Goal: Task Accomplishment & Management: Use online tool/utility

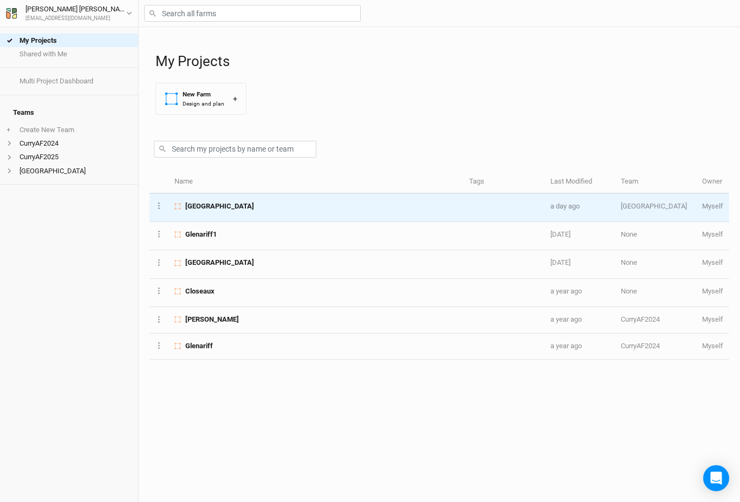
click at [231, 208] on span "[GEOGRAPHIC_DATA]" at bounding box center [219, 207] width 69 height 10
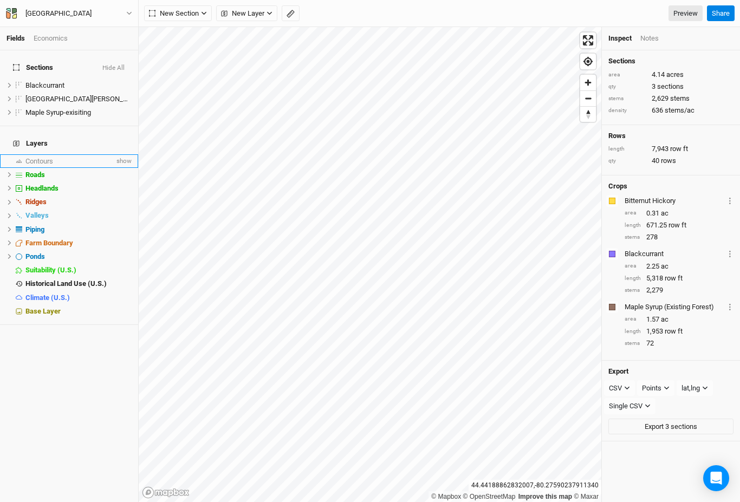
click at [41, 157] on span "Contours" at bounding box center [39, 161] width 28 height 8
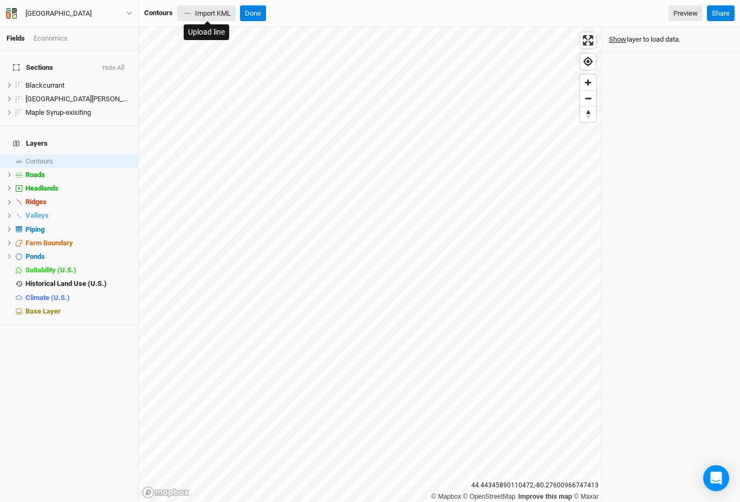
click at [208, 13] on button "Import KML" at bounding box center [206, 13] width 59 height 16
click at [619, 40] on button "Show" at bounding box center [617, 40] width 18 height 12
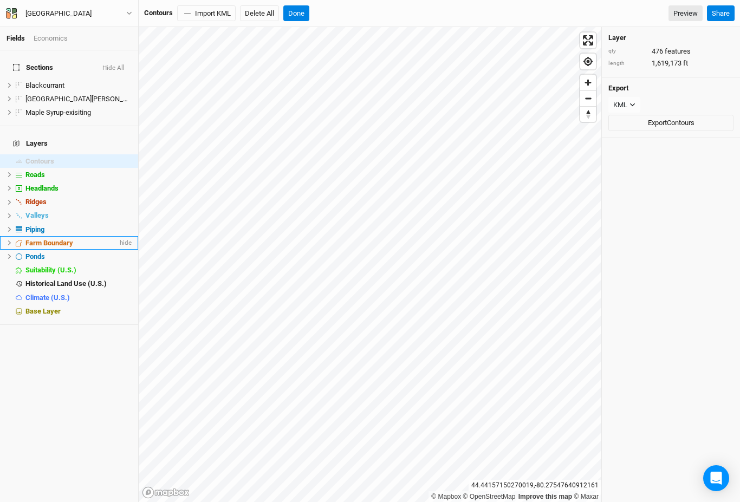
click at [9, 240] on icon at bounding box center [10, 243] width 6 height 6
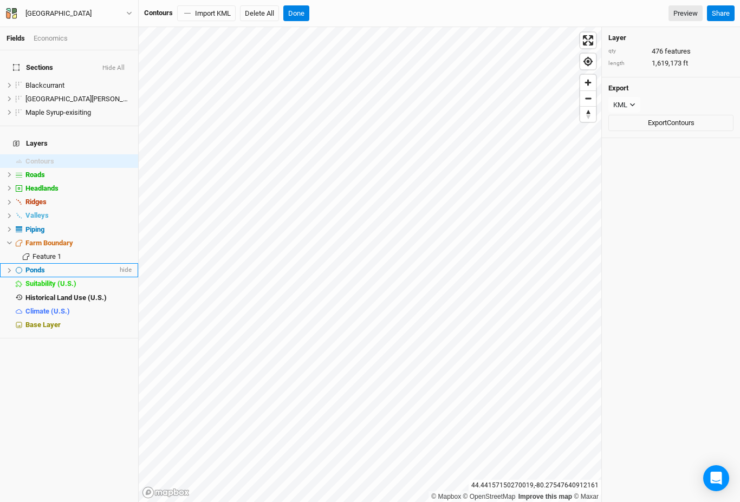
click at [8, 268] on icon at bounding box center [10, 271] width 6 height 6
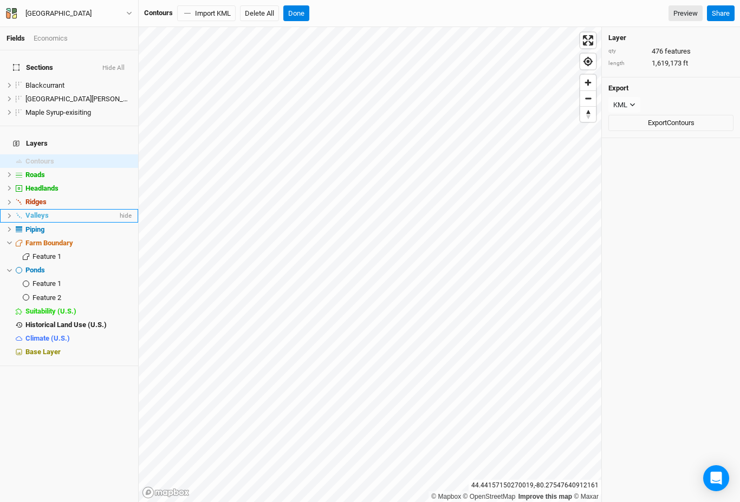
click at [9, 213] on icon at bounding box center [10, 216] width 6 height 6
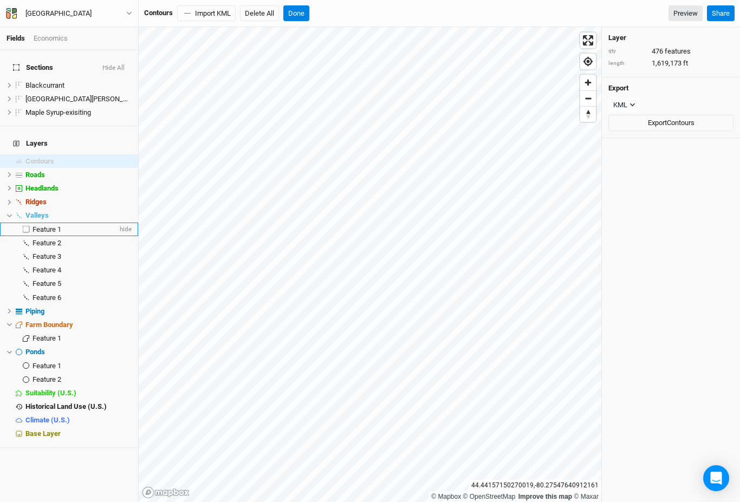
click at [25, 223] on label at bounding box center [27, 230] width 14 height 14
click at [25, 226] on input "checkbox" at bounding box center [26, 229] width 7 height 7
checkbox input "true"
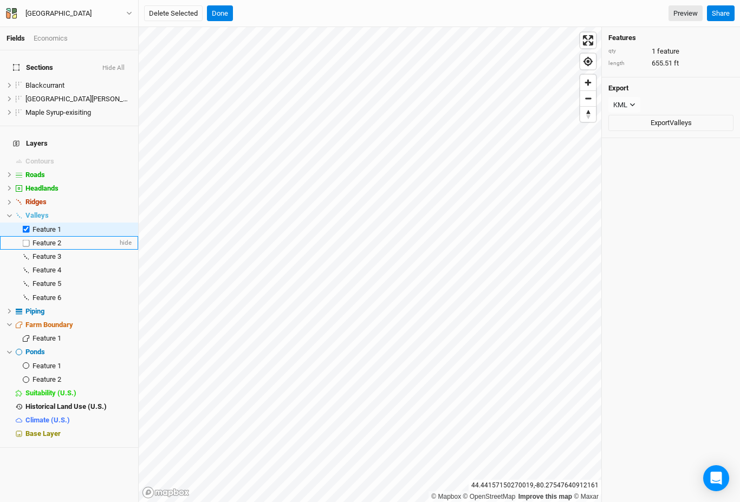
click at [25, 236] on label at bounding box center [27, 243] width 14 height 14
click at [25, 239] on input "checkbox" at bounding box center [26, 242] width 7 height 7
checkbox input "true"
click at [24, 250] on label at bounding box center [27, 257] width 14 height 14
click at [24, 253] on input "checkbox" at bounding box center [26, 256] width 7 height 7
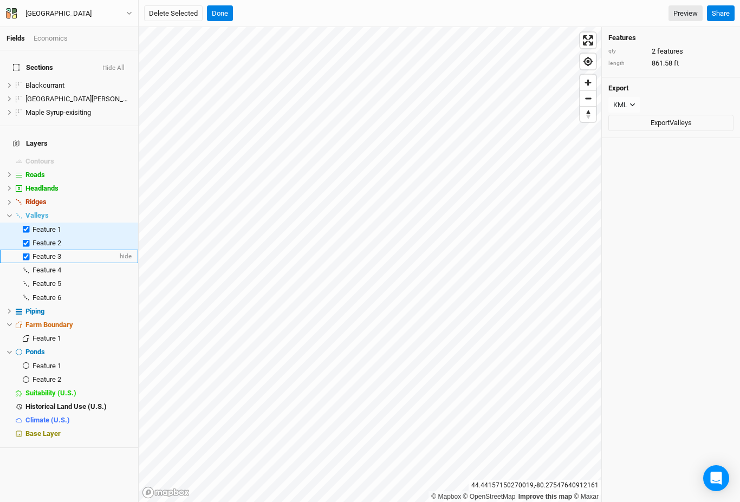
checkbox input "true"
click at [24, 264] on label at bounding box center [27, 271] width 14 height 14
click at [24, 267] on input "checkbox" at bounding box center [26, 270] width 7 height 7
checkbox input "true"
click at [25, 277] on label at bounding box center [27, 284] width 14 height 14
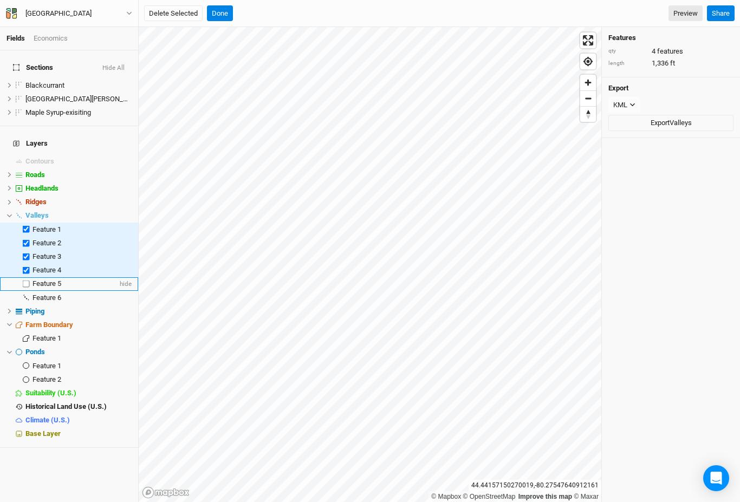
click at [25, 281] on input "checkbox" at bounding box center [26, 284] width 7 height 7
checkbox input "true"
click at [25, 291] on label at bounding box center [27, 298] width 14 height 14
click at [25, 294] on input "checkbox" at bounding box center [26, 297] width 7 height 7
checkbox input "true"
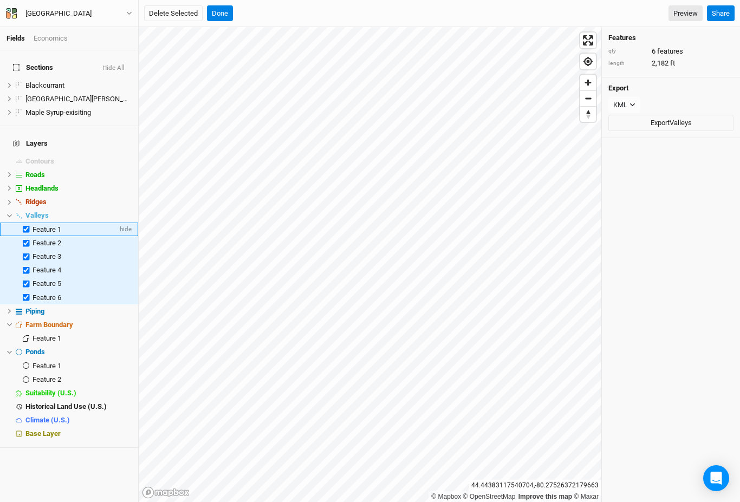
click at [23, 223] on label at bounding box center [27, 230] width 14 height 14
click at [23, 226] on input "checkbox" at bounding box center [26, 229] width 7 height 7
checkbox input "false"
click at [25, 236] on label at bounding box center [27, 243] width 14 height 14
click at [25, 239] on input "checkbox" at bounding box center [26, 242] width 7 height 7
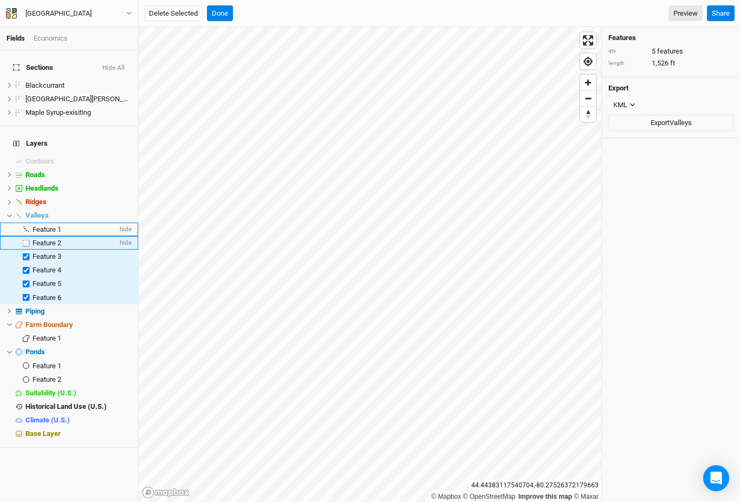
checkbox input "false"
click at [26, 250] on label at bounding box center [27, 257] width 14 height 14
click at [26, 253] on input "checkbox" at bounding box center [26, 256] width 7 height 7
checkbox input "false"
click at [24, 264] on label at bounding box center [27, 271] width 14 height 14
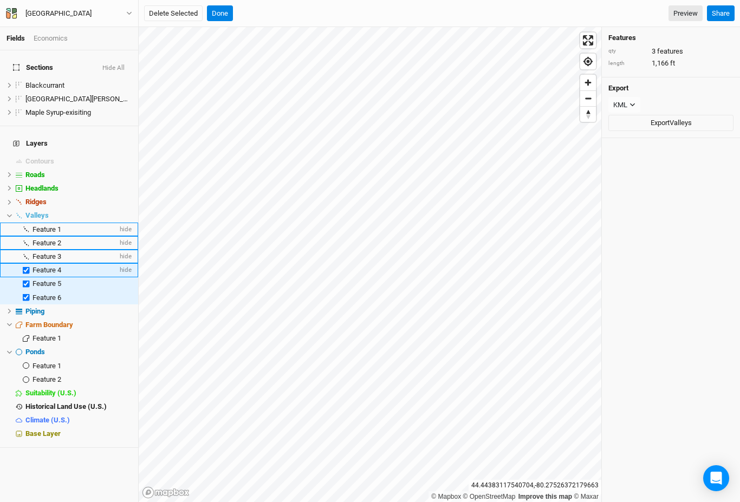
click at [24, 267] on input "checkbox" at bounding box center [26, 270] width 7 height 7
checkbox input "false"
click at [25, 291] on label at bounding box center [27, 298] width 14 height 14
click at [25, 294] on input "checkbox" at bounding box center [26, 297] width 7 height 7
checkbox input "false"
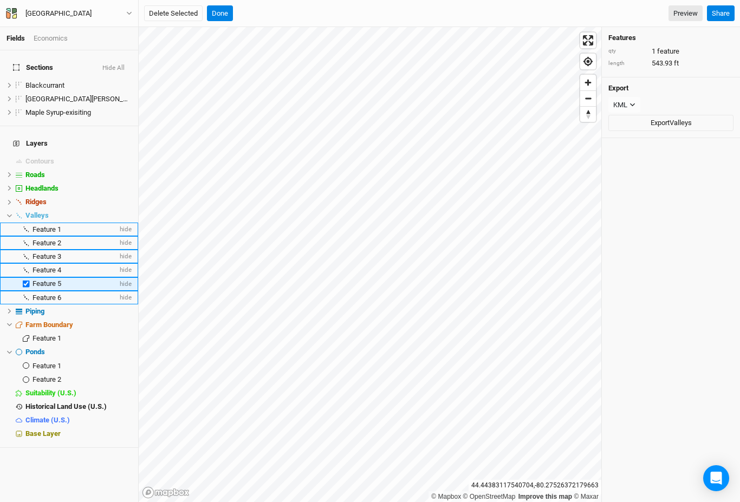
click at [25, 277] on label at bounding box center [27, 284] width 14 height 14
click at [25, 281] on input "checkbox" at bounding box center [26, 284] width 7 height 7
checkbox input "false"
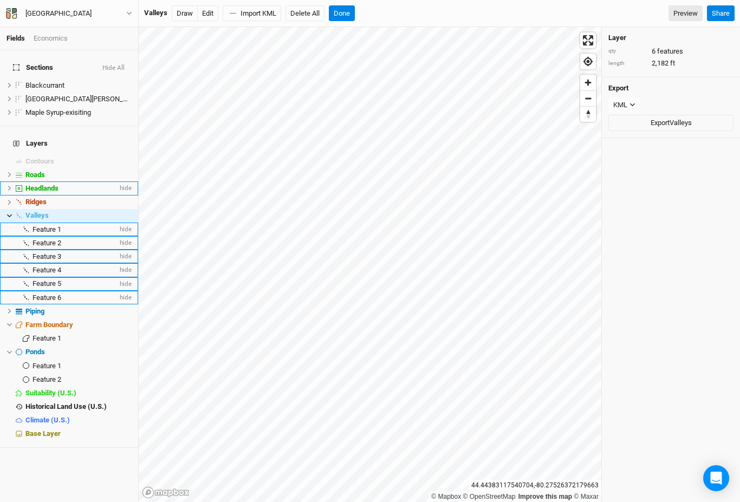
click at [8, 185] on icon at bounding box center [10, 188] width 6 height 6
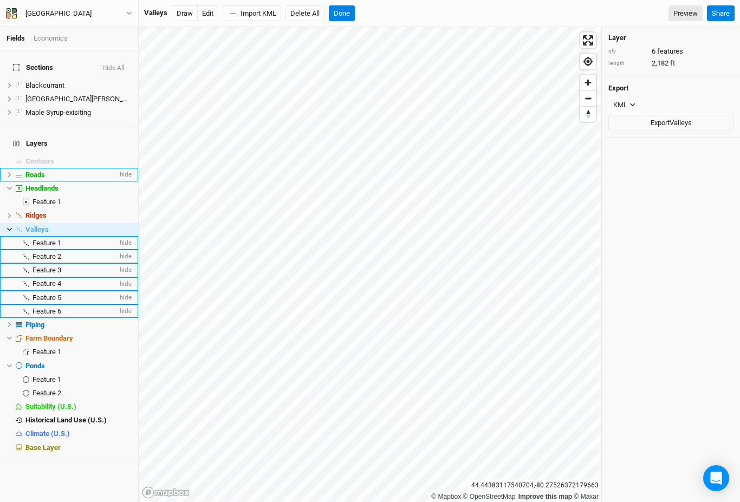
click at [9, 172] on icon at bounding box center [10, 175] width 6 height 6
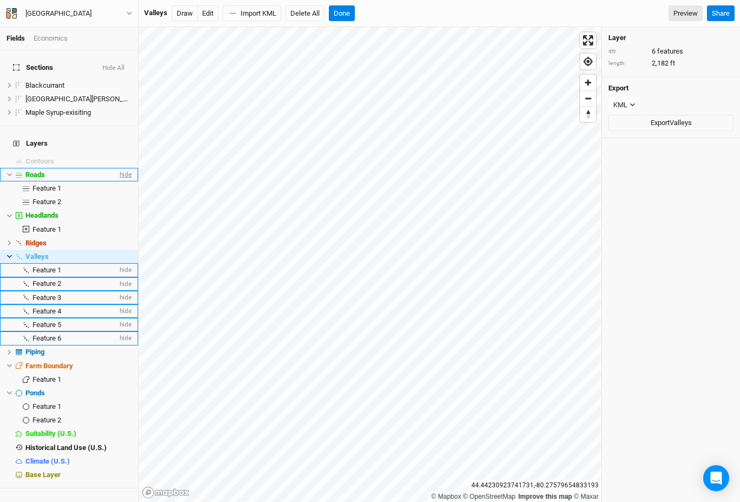
click at [128, 168] on span "hide" at bounding box center [125, 175] width 14 height 14
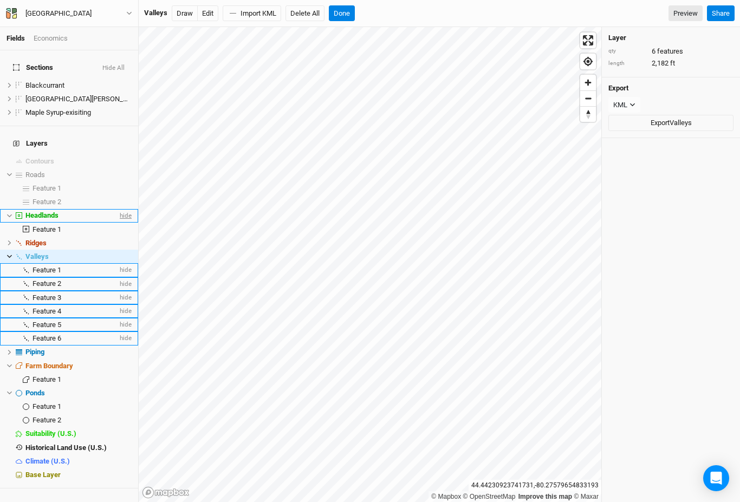
click at [127, 209] on span "hide" at bounding box center [125, 216] width 14 height 14
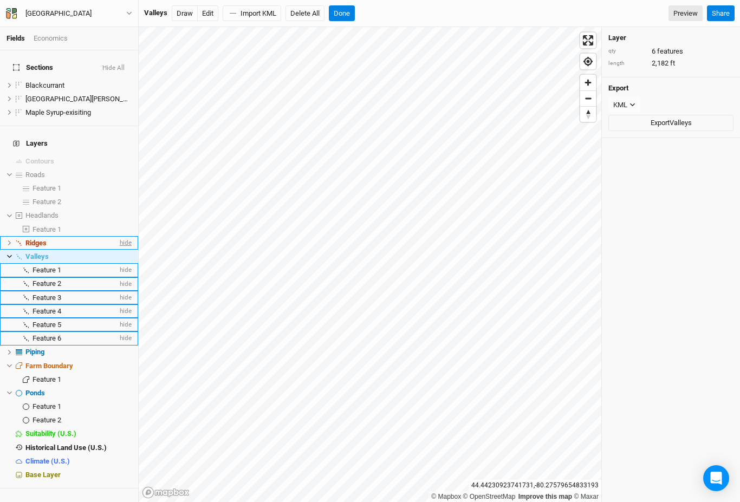
click at [127, 236] on span "hide" at bounding box center [125, 243] width 14 height 14
click at [125, 250] on span "hide" at bounding box center [125, 257] width 14 height 14
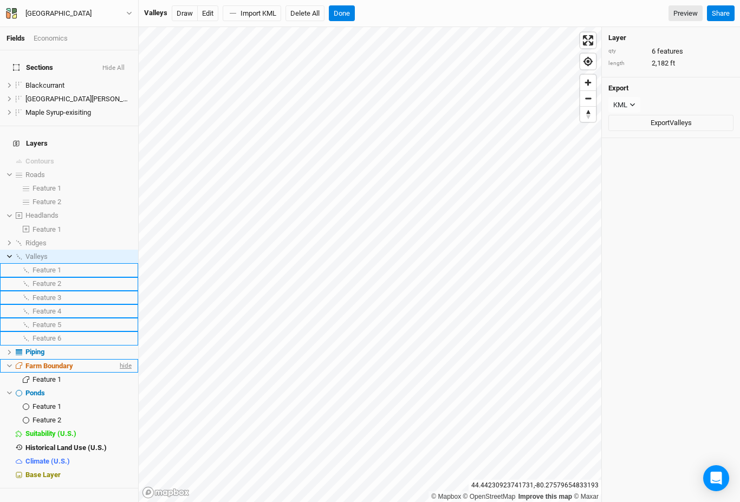
click at [125, 359] on span "hide" at bounding box center [125, 366] width 14 height 14
click at [126, 400] on span "hide" at bounding box center [125, 407] width 14 height 14
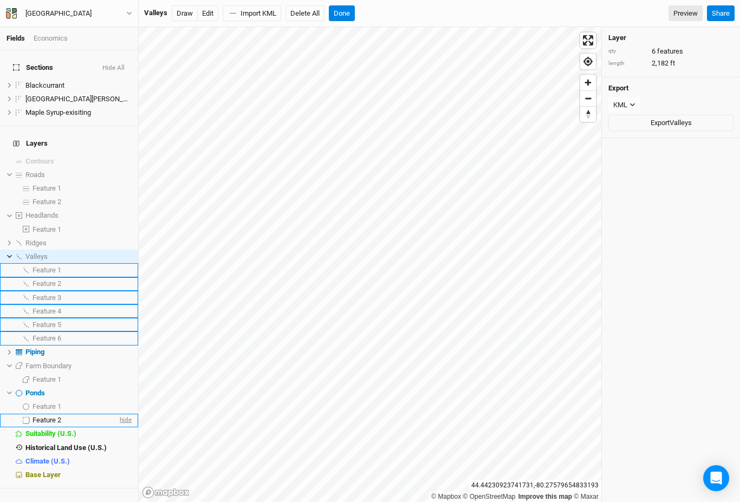
click at [125, 414] on span "hide" at bounding box center [125, 421] width 14 height 14
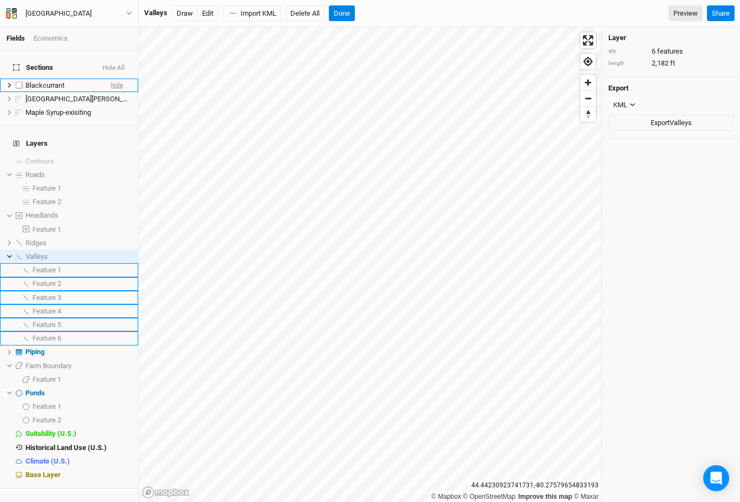
click at [120, 79] on span "hide" at bounding box center [117, 86] width 12 height 14
click at [118, 92] on span "hide" at bounding box center [117, 99] width 12 height 14
click at [116, 106] on span "hide" at bounding box center [117, 113] width 12 height 14
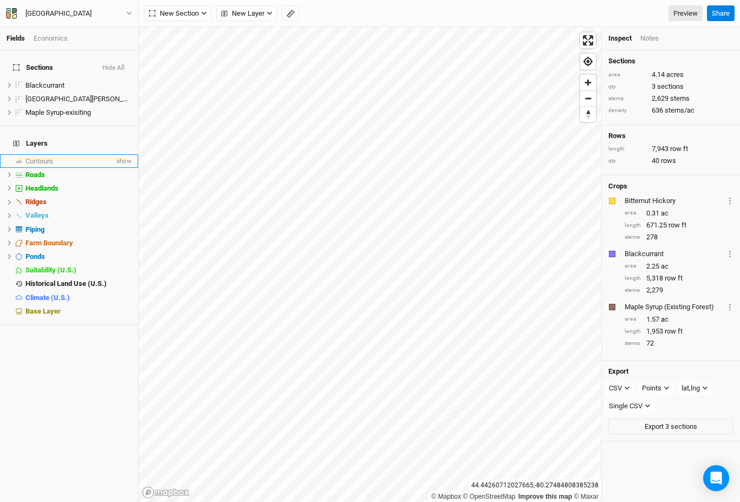
click at [52, 157] on span "Contours" at bounding box center [39, 161] width 28 height 8
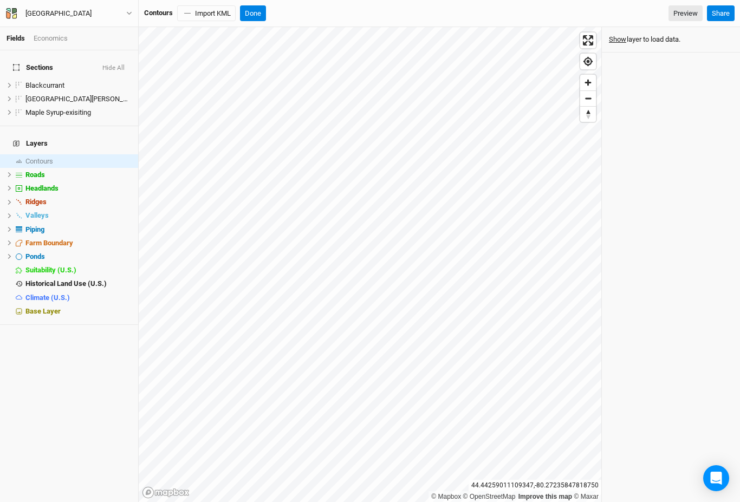
click at [620, 40] on button "Show" at bounding box center [617, 40] width 18 height 12
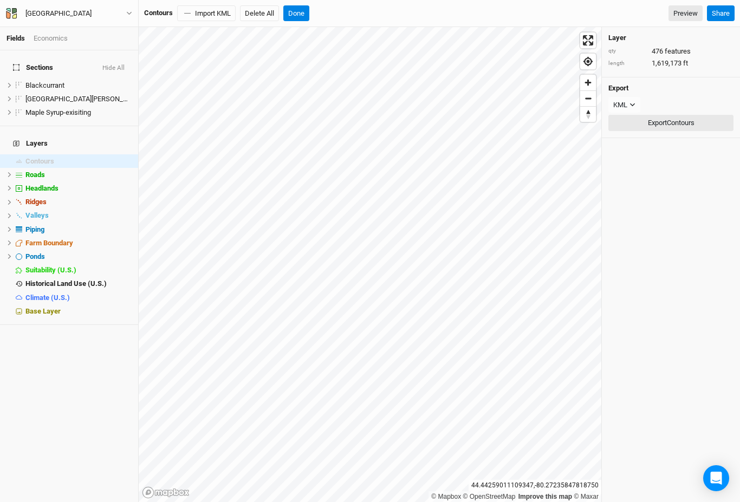
click at [656, 121] on button "Export Contours" at bounding box center [670, 123] width 125 height 16
click at [633, 103] on icon "button" at bounding box center [633, 105] width 6 height 6
click at [631, 125] on span "JSON" at bounding box center [633, 126] width 23 height 12
click at [633, 106] on icon "button" at bounding box center [636, 105] width 6 height 6
click at [633, 138] on span "KML" at bounding box center [631, 143] width 18 height 12
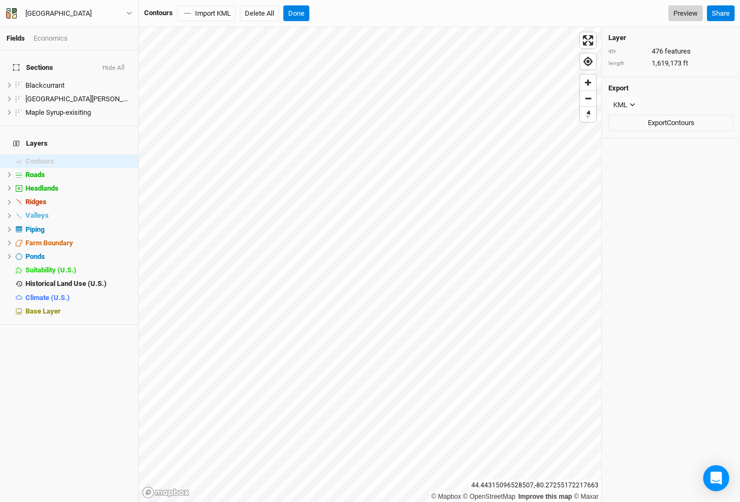
click at [689, 15] on link "Preview" at bounding box center [686, 13] width 34 height 16
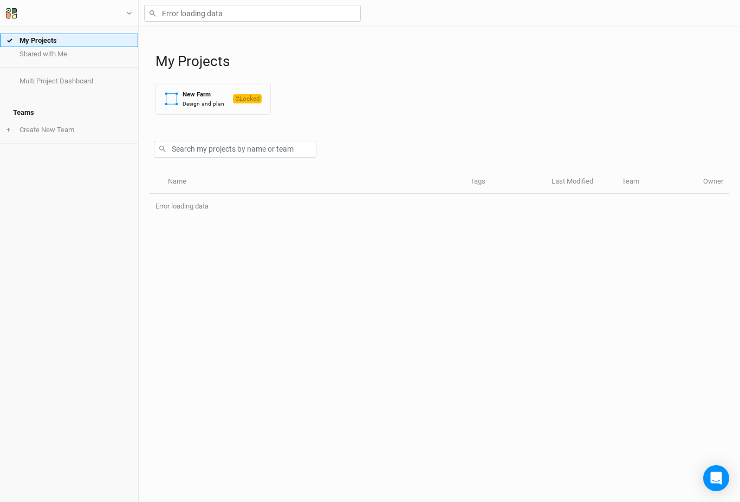
click at [50, 42] on link "My Projects" at bounding box center [69, 41] width 138 height 14
click at [235, 152] on input "text" at bounding box center [235, 149] width 163 height 17
click at [61, 79] on link "Multi Project Dashboard" at bounding box center [69, 81] width 138 height 14
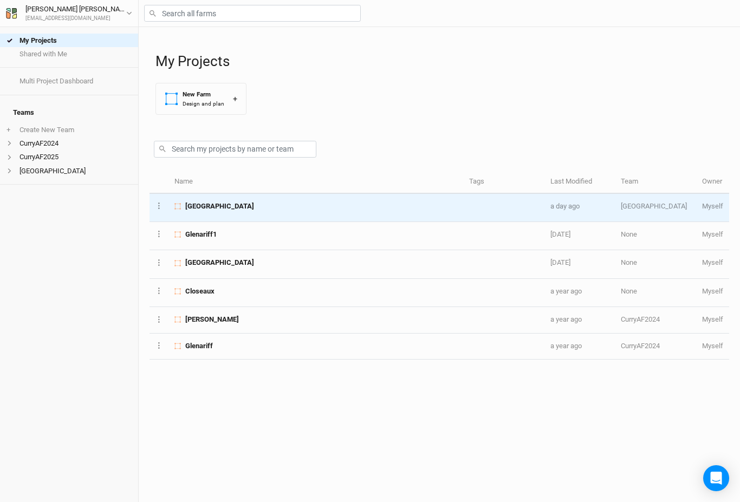
click at [234, 206] on span "[GEOGRAPHIC_DATA]" at bounding box center [219, 207] width 69 height 10
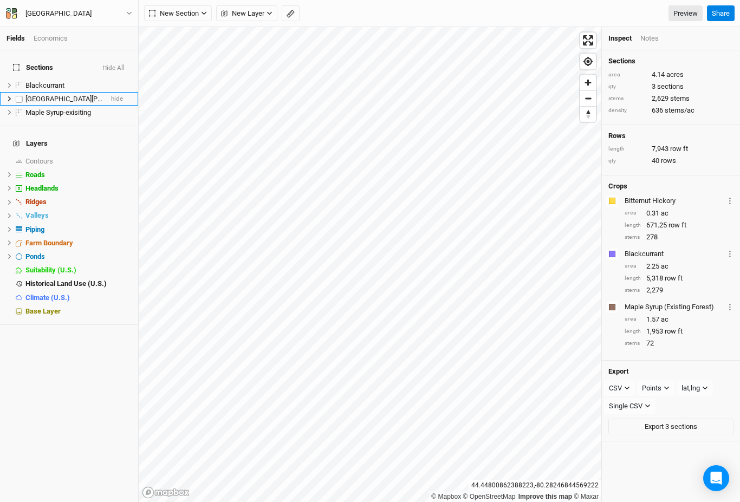
click at [41, 95] on span "Lower Woods" at bounding box center [84, 99] width 118 height 8
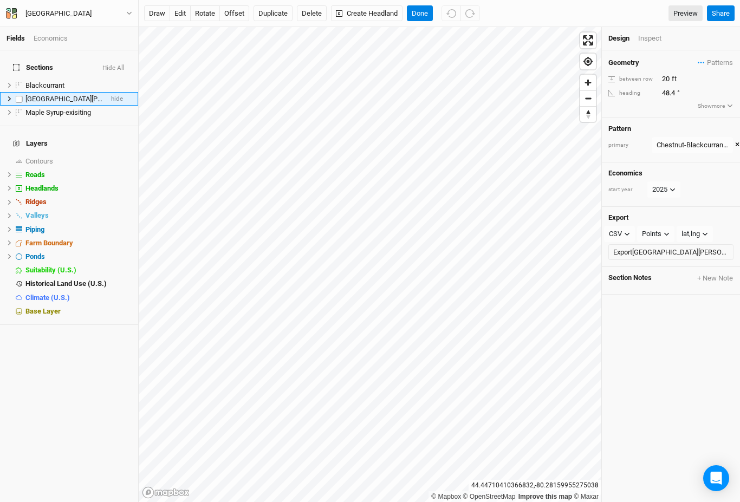
click at [8, 96] on icon at bounding box center [10, 99] width 6 height 6
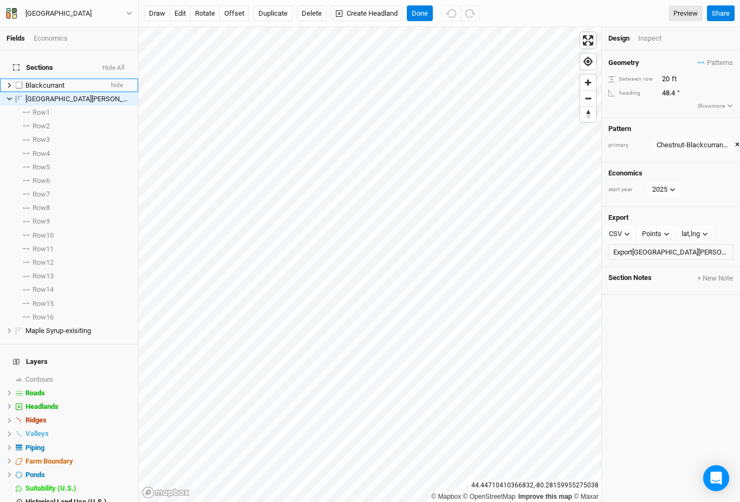
click at [8, 82] on icon at bounding box center [10, 85] width 6 height 6
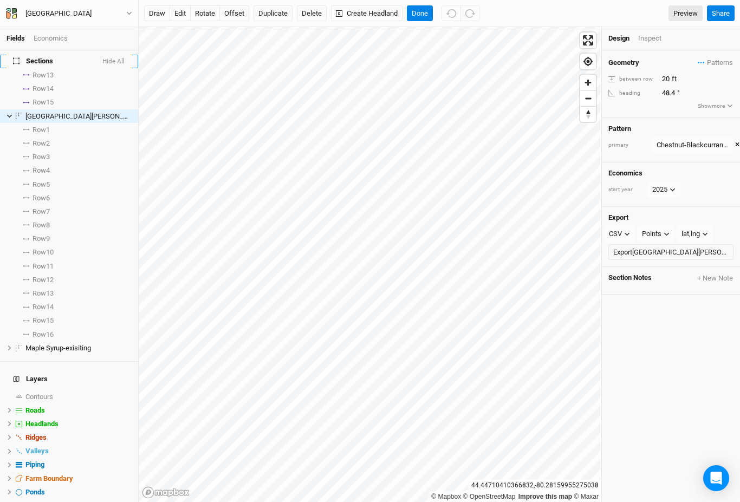
scroll to position [198, 0]
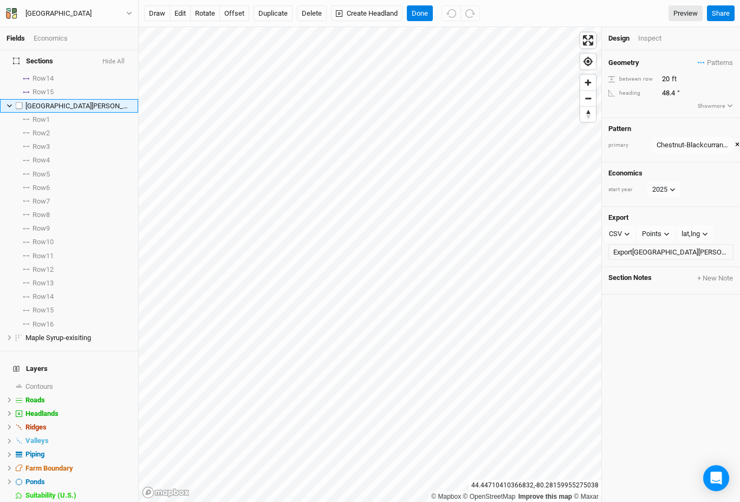
click at [8, 103] on icon at bounding box center [10, 106] width 6 height 6
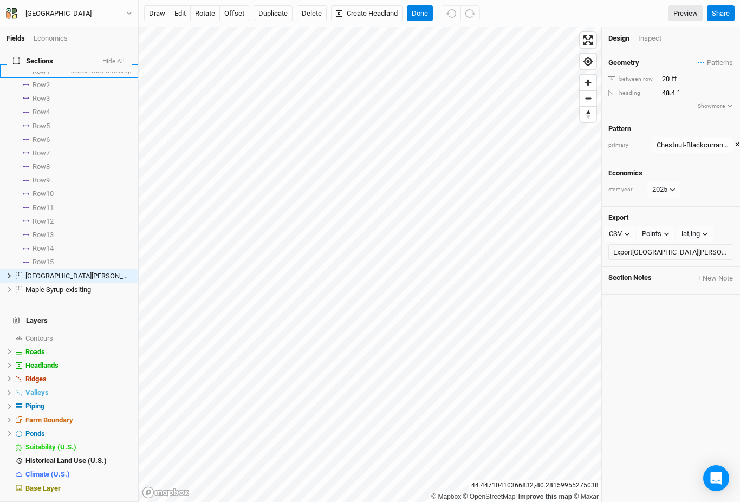
scroll to position [3, 0]
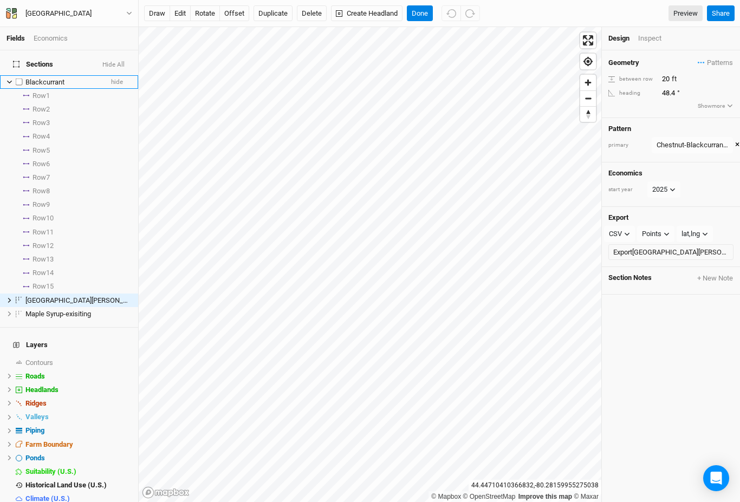
click at [10, 79] on icon at bounding box center [10, 82] width 6 height 6
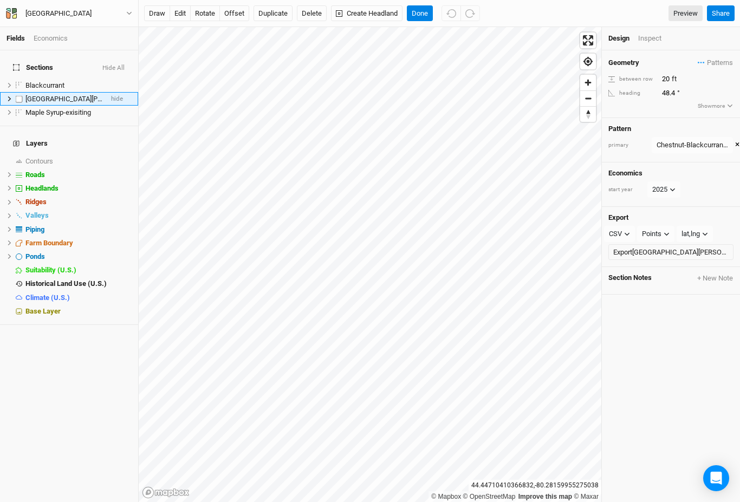
click at [19, 92] on label at bounding box center [19, 99] width 14 height 14
click at [19, 95] on input "checkbox" at bounding box center [19, 98] width 7 height 7
checkbox input "true"
click at [55, 81] on span "Blackcurrant" at bounding box center [44, 85] width 39 height 8
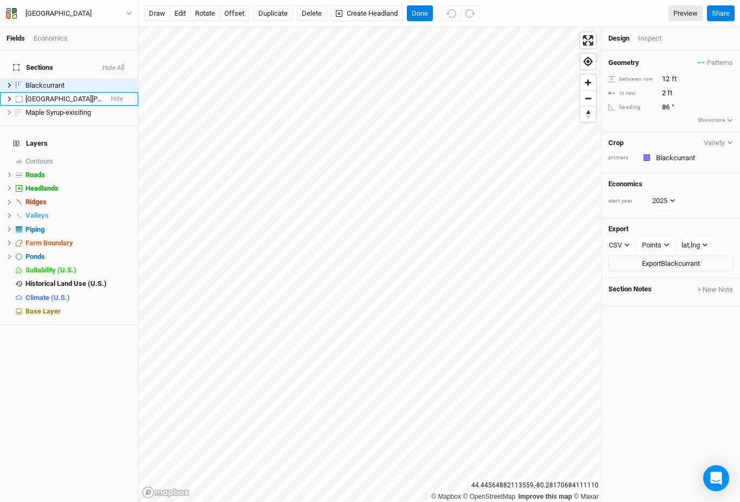
click at [54, 95] on span "[GEOGRAPHIC_DATA][PERSON_NAME]" at bounding box center [84, 99] width 118 height 8
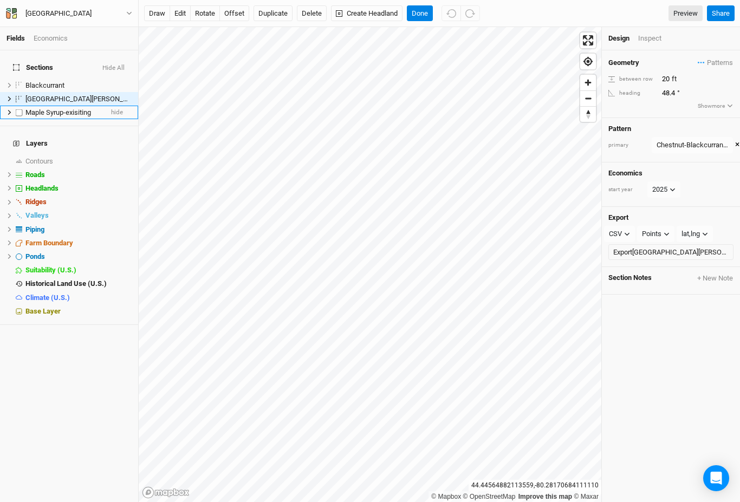
click at [49, 108] on span "Maple Syrup-exisiting" at bounding box center [58, 112] width 66 height 8
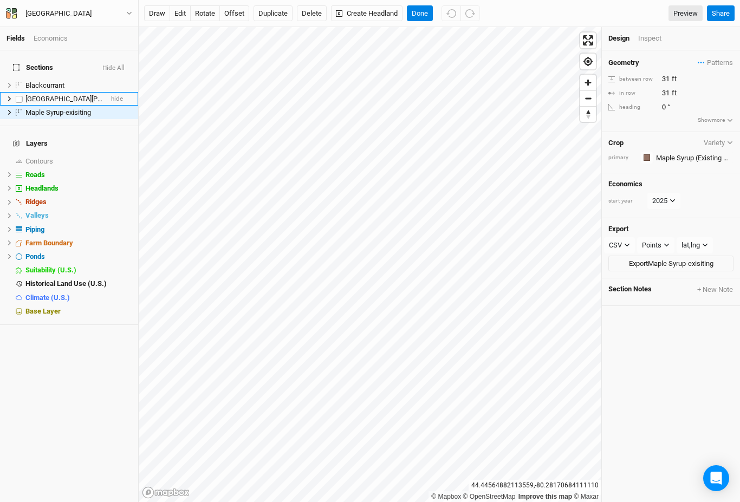
click at [9, 96] on icon at bounding box center [10, 99] width 6 height 6
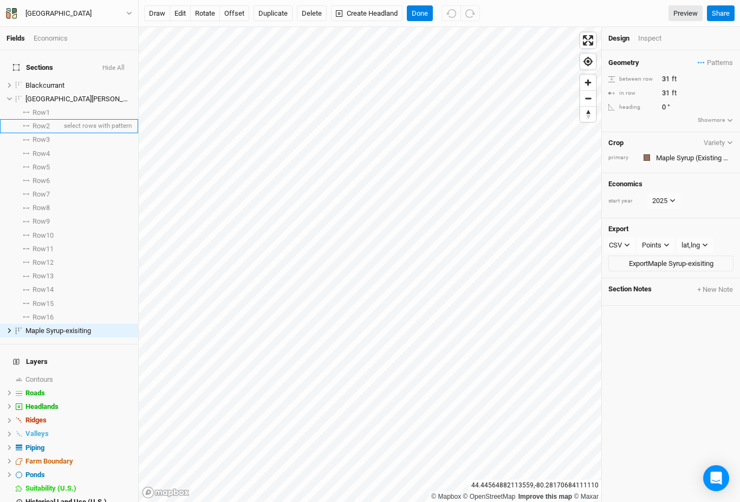
click at [50, 122] on span "Row 2" at bounding box center [41, 126] width 17 height 9
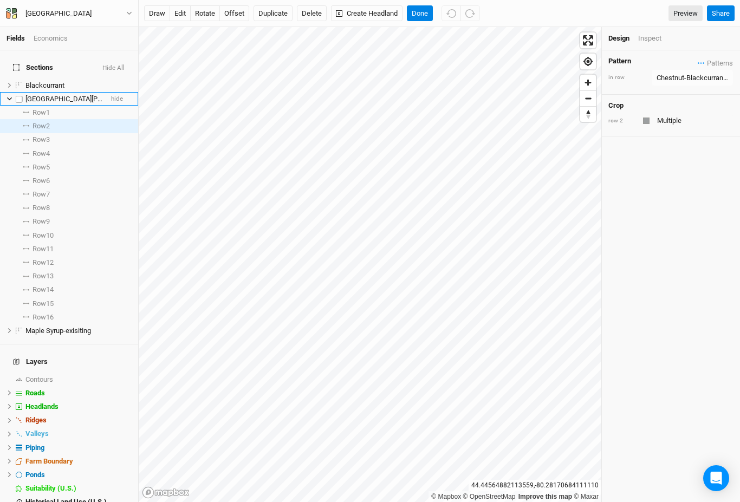
click at [49, 95] on span "[GEOGRAPHIC_DATA][PERSON_NAME]" at bounding box center [84, 99] width 118 height 8
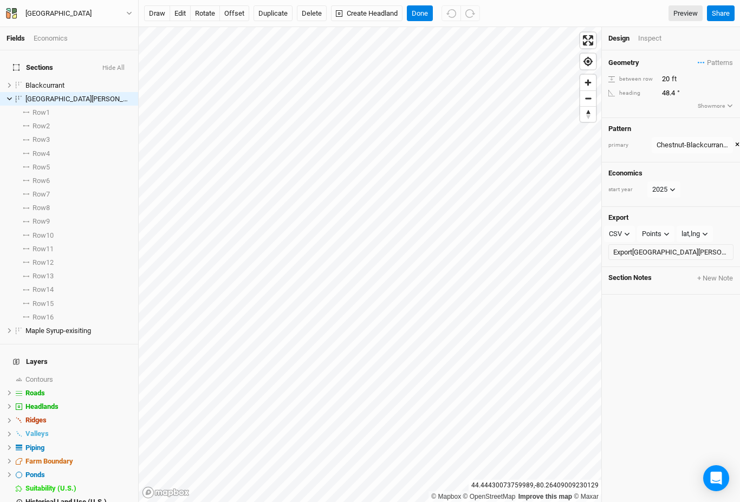
click at [714, 111] on button "Show more" at bounding box center [715, 106] width 36 height 10
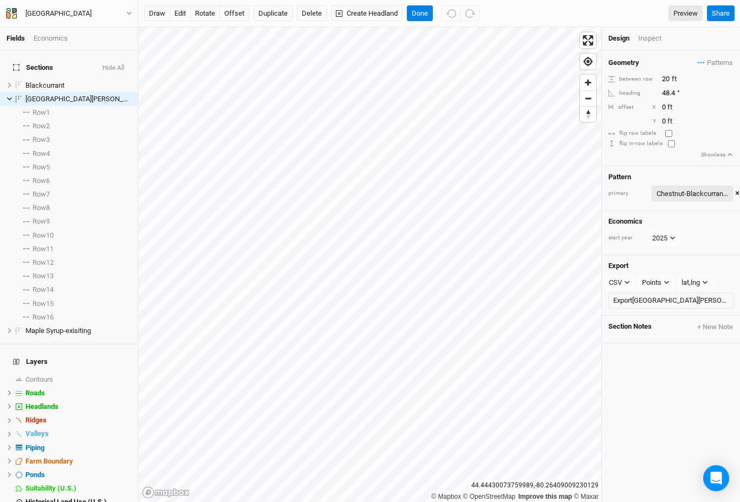
click at [689, 199] on div "Chestnut-Blackcurrant 2" at bounding box center [693, 194] width 72 height 11
click at [674, 243] on button "Chestnut-Blackcurrant 2" at bounding box center [659, 242] width 94 height 17
click at [7, 96] on icon at bounding box center [10, 99] width 6 height 6
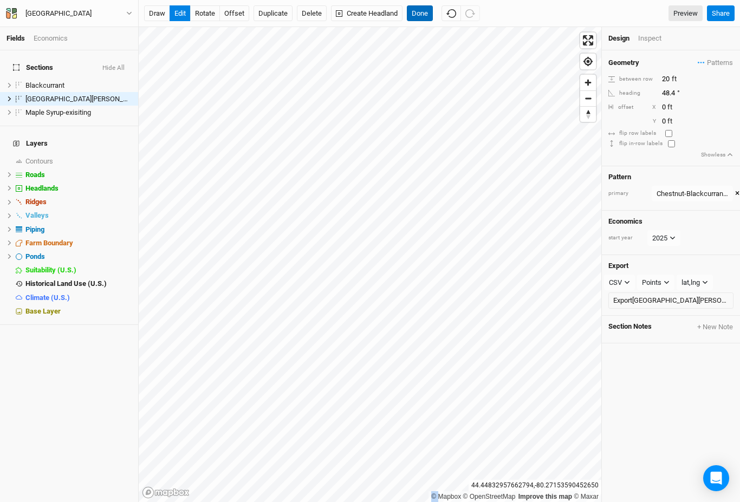
click at [422, 15] on button "Done" at bounding box center [420, 13] width 26 height 16
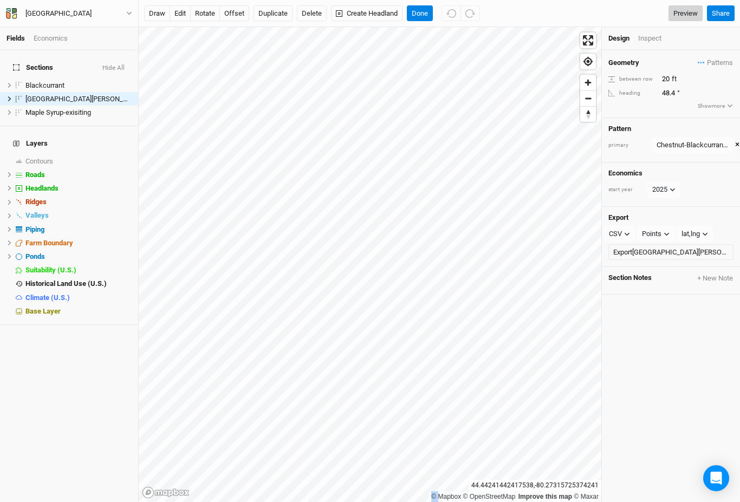
click at [682, 16] on link "Preview" at bounding box center [686, 13] width 34 height 16
click at [738, 148] on button "×" at bounding box center [737, 145] width 4 height 12
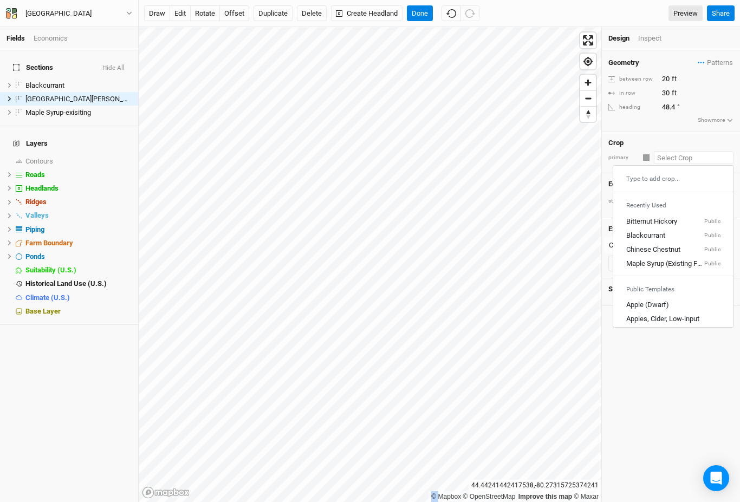
click at [696, 164] on input "text" at bounding box center [694, 157] width 80 height 13
click at [669, 225] on div "Bitternut Hickory" at bounding box center [651, 222] width 51 height 10
type input "20"
click at [695, 164] on input "text" at bounding box center [693, 157] width 81 height 13
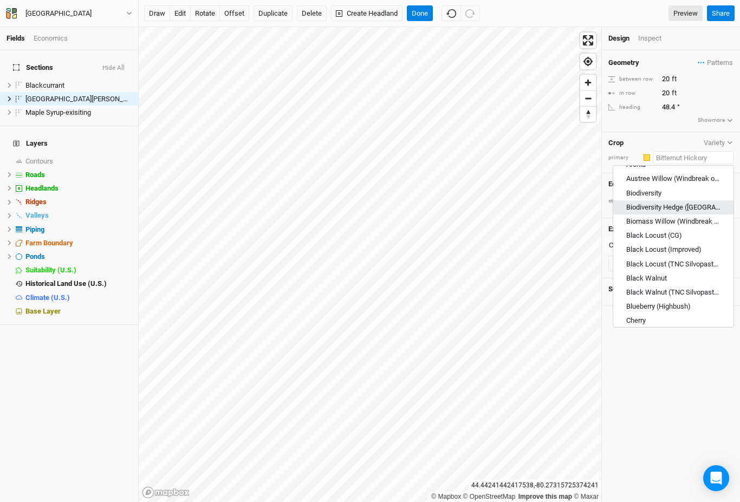
scroll to position [166, 0]
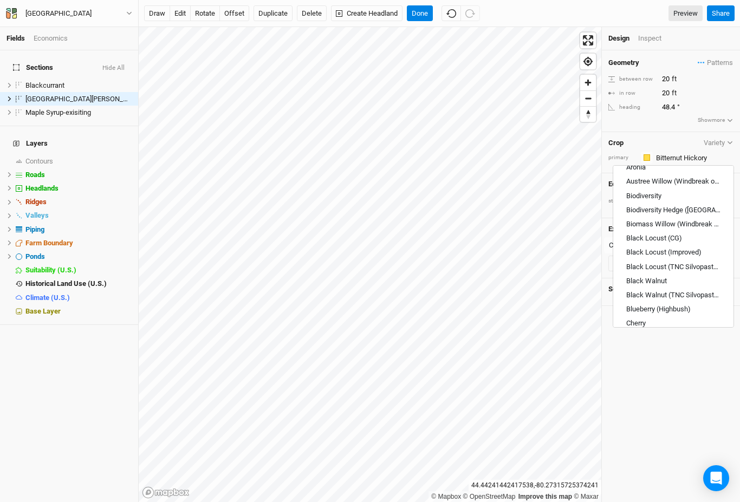
click at [689, 386] on div "Geometry Patterns Chestnut-Blackcurrant view Chestnut-Blackcurrant 2 view ＋ New…" at bounding box center [671, 276] width 138 height 452
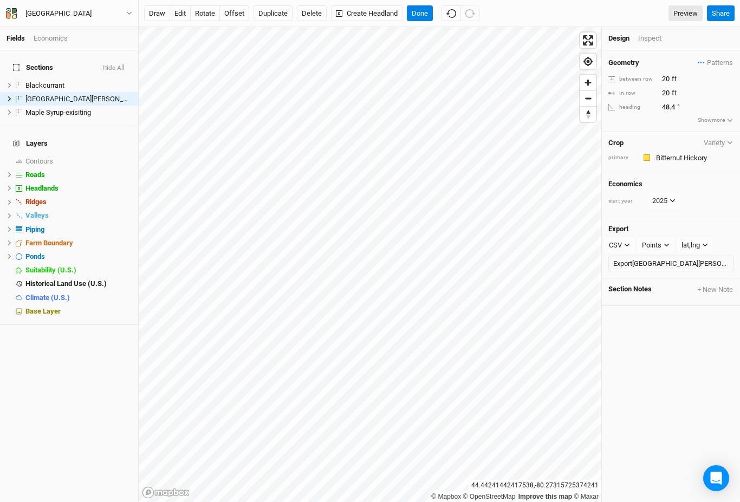
click at [52, 37] on div "Economics" at bounding box center [51, 39] width 34 height 10
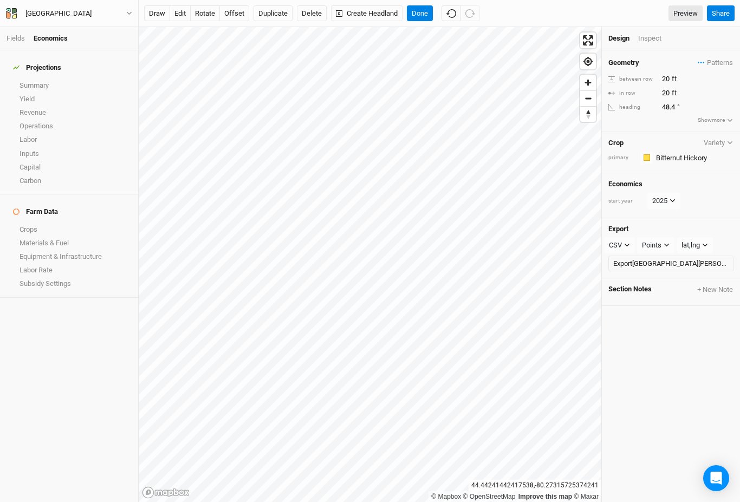
click at [53, 37] on div "Economics" at bounding box center [51, 39] width 34 height 10
click at [39, 79] on link "Summary" at bounding box center [69, 86] width 138 height 14
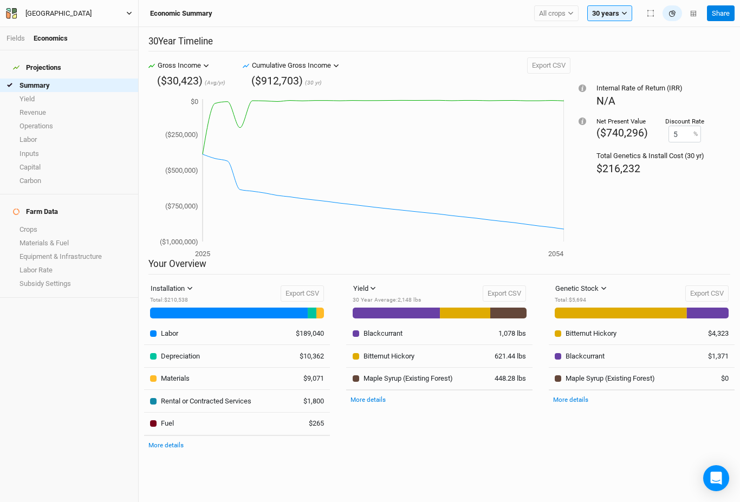
click at [68, 16] on div "[GEOGRAPHIC_DATA]" at bounding box center [58, 13] width 66 height 11
click at [127, 14] on icon "button" at bounding box center [129, 13] width 6 height 6
click at [101, 33] on button "Back" at bounding box center [90, 30] width 86 height 14
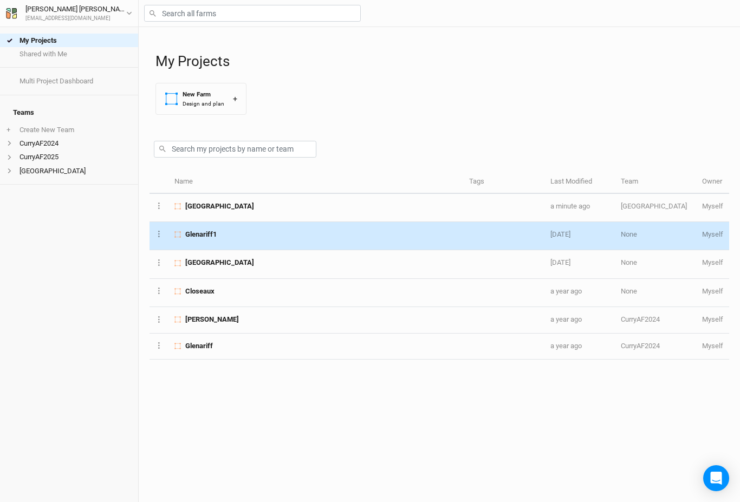
click at [214, 231] on span "Glenariff1" at bounding box center [200, 235] width 31 height 10
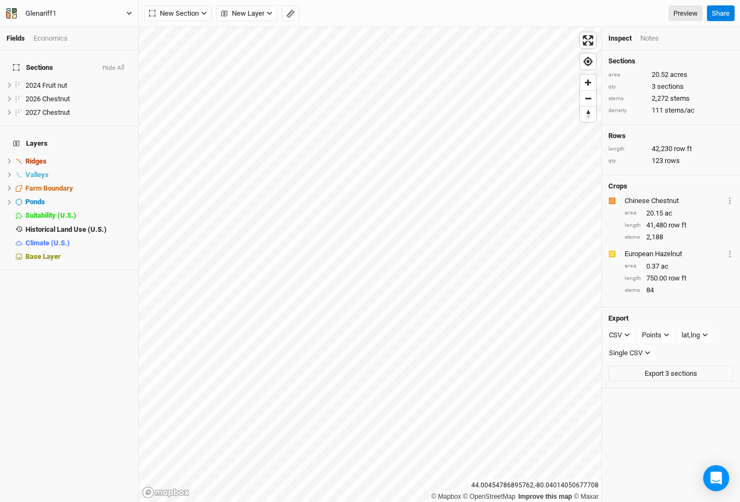
click at [112, 15] on button "Glenariff1" at bounding box center [68, 14] width 127 height 12
click at [59, 332] on div "Sections Hide All 2024 Fruit nut hide 2026 Chestnut hide 2027 Chestnut hide Lay…" at bounding box center [69, 276] width 138 height 452
click at [54, 252] on span "Base Layer" at bounding box center [42, 256] width 35 height 8
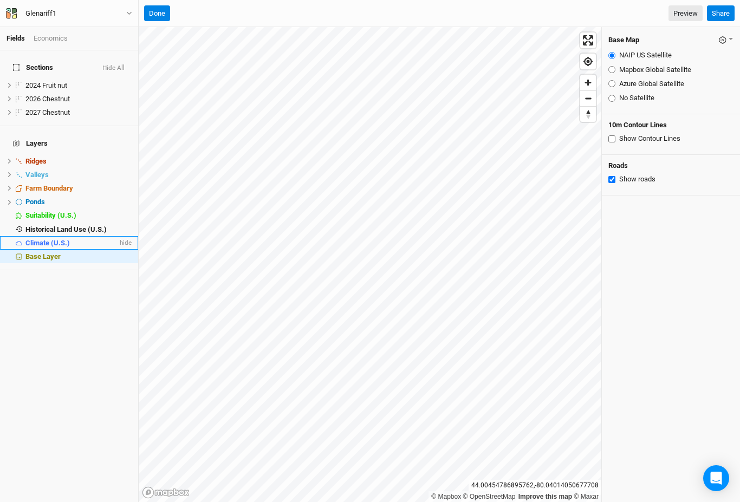
click at [55, 239] on span "Climate (U.S.)" at bounding box center [47, 243] width 44 height 8
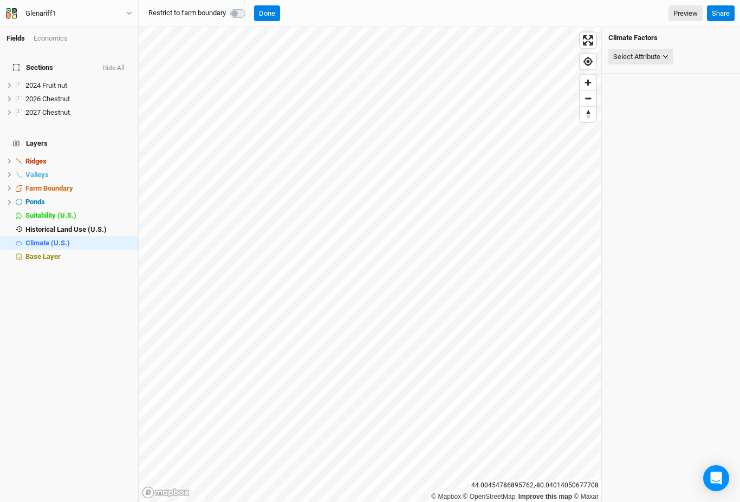
click at [40, 133] on h4 "Layers" at bounding box center [69, 144] width 125 height 22
click at [250, 7] on label at bounding box center [250, 7] width 0 height 0
click at [273, 15] on button "Done" at bounding box center [267, 13] width 26 height 16
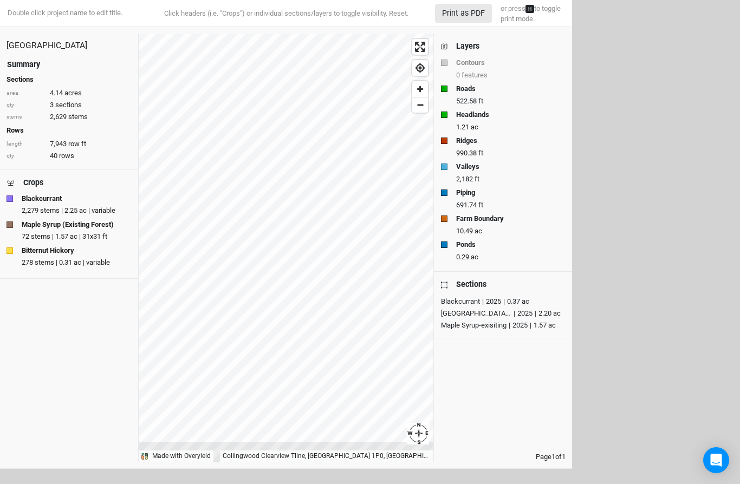
click at [61, 246] on strong "Bitternut Hickory" at bounding box center [48, 251] width 53 height 10
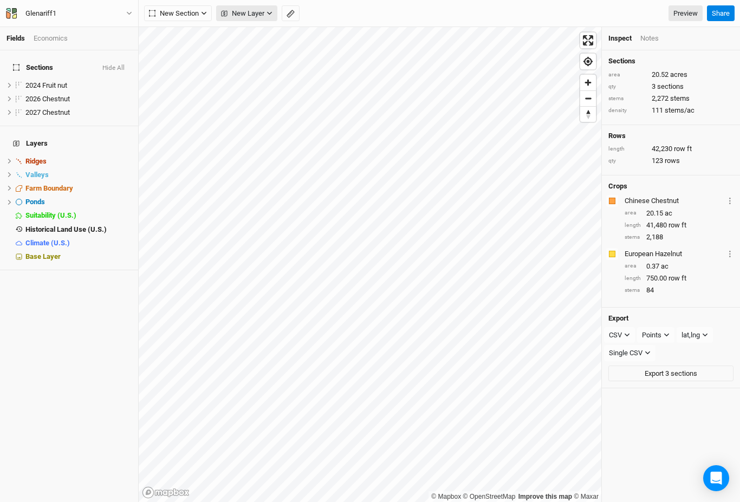
click at [271, 14] on icon "button" at bounding box center [270, 13] width 6 height 6
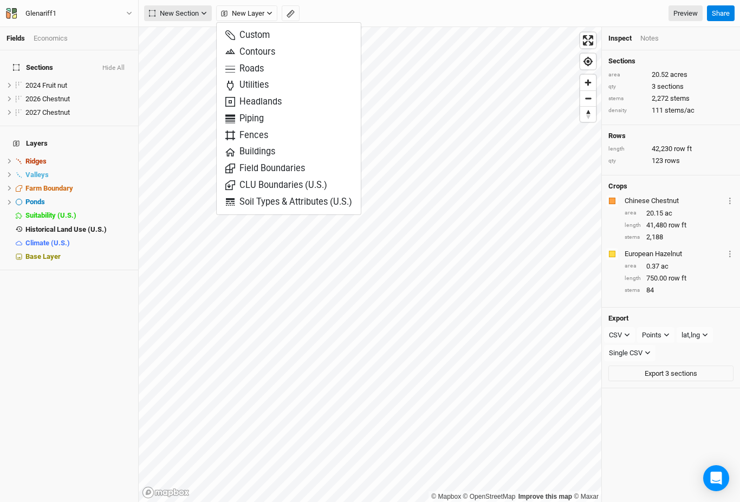
click at [204, 12] on icon "button" at bounding box center [204, 13] width 6 height 6
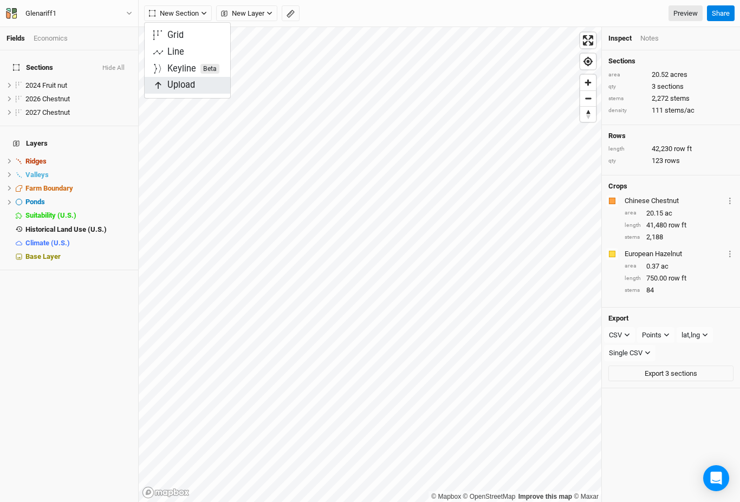
click at [192, 86] on span "Upload" at bounding box center [174, 85] width 42 height 12
